Goal: Task Accomplishment & Management: Manage account settings

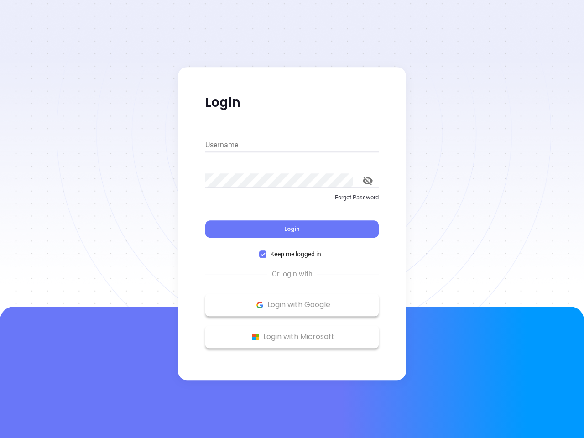
click at [292, 219] on div "Login" at bounding box center [291, 224] width 173 height 28
click at [292, 145] on input "Username" at bounding box center [291, 145] width 173 height 15
click at [368, 181] on icon "toggle password visibility" at bounding box center [368, 181] width 10 height 9
click at [292, 229] on span "Login" at bounding box center [292, 229] width 16 height 8
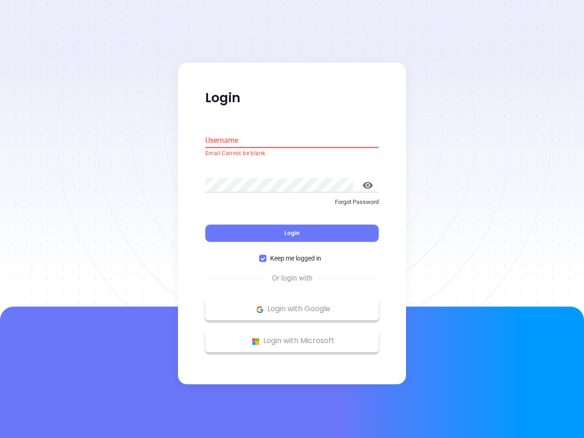
click at [292, 254] on span "Keep me logged in" at bounding box center [296, 259] width 58 height 10
click at [267, 255] on input "Keep me logged in" at bounding box center [262, 258] width 7 height 7
checkbox input "false"
click at [292, 305] on p "Login with Google" at bounding box center [292, 310] width 164 height 14
click at [292, 337] on p "Login with Microsoft" at bounding box center [292, 342] width 164 height 14
